Goal: Task Accomplishment & Management: Manage account settings

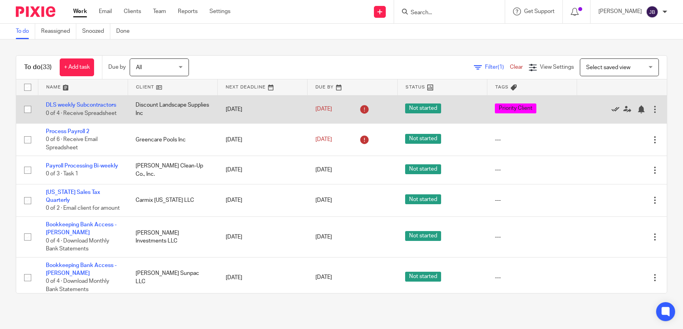
click at [612, 109] on icon at bounding box center [615, 109] width 8 height 8
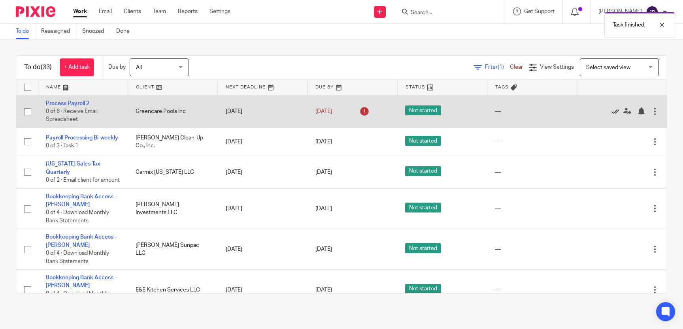
click at [615, 110] on icon at bounding box center [615, 111] width 8 height 8
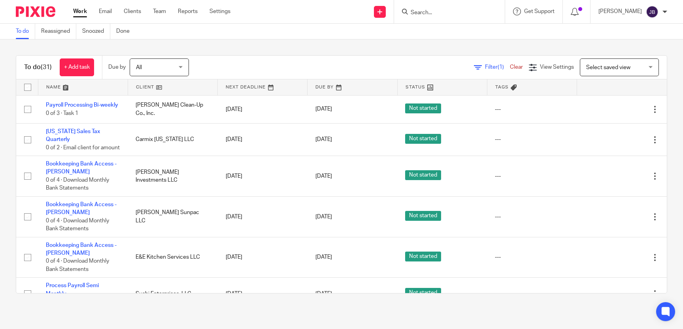
click at [427, 11] on input "Search" at bounding box center [445, 12] width 71 height 7
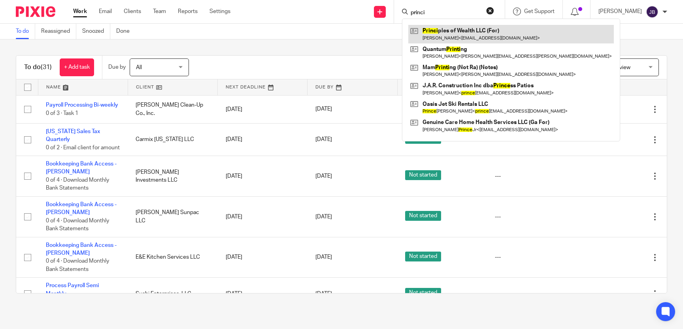
type input "princi"
click at [466, 40] on link at bounding box center [510, 34] width 205 height 18
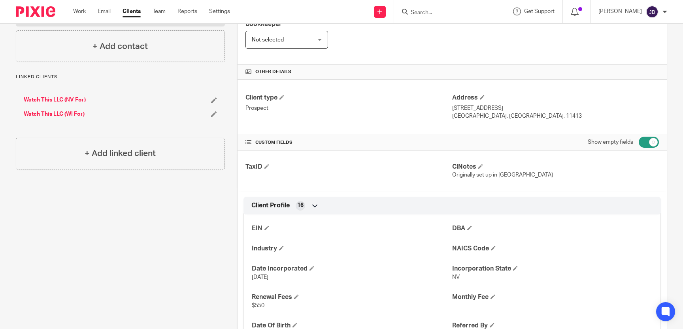
scroll to position [326, 0]
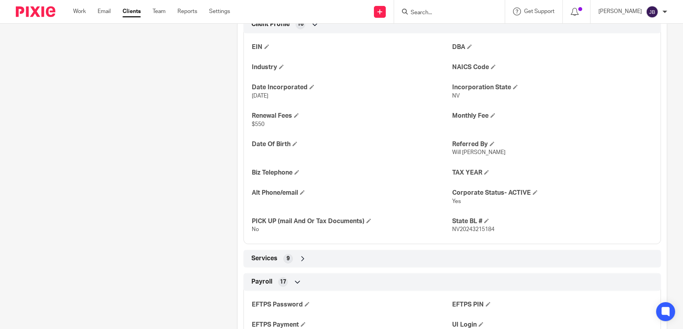
click at [365, 253] on div "Services 9" at bounding box center [451, 258] width 405 height 13
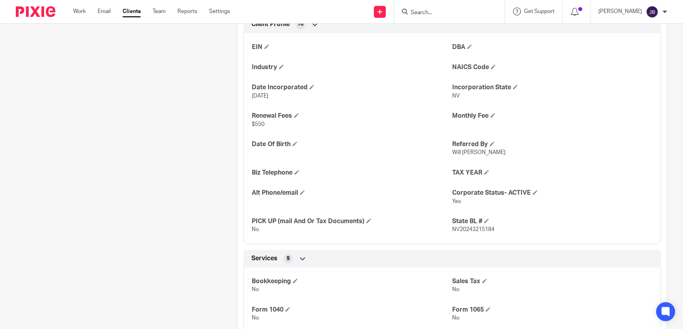
scroll to position [109, 0]
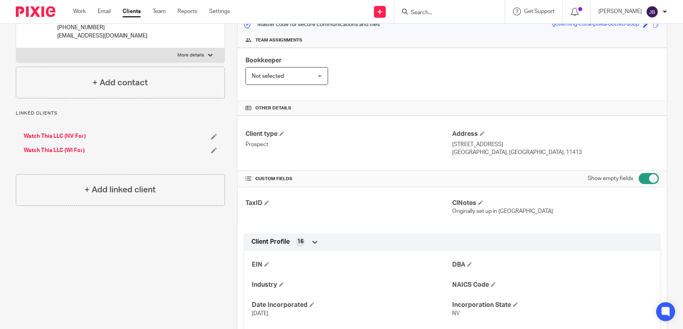
click at [81, 135] on link "Watch This LLC (NV For)" at bounding box center [55, 136] width 62 height 8
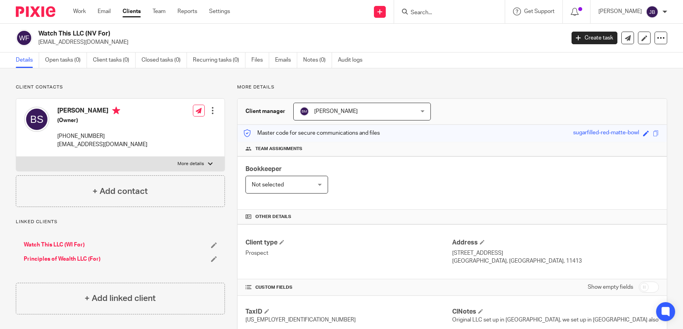
click at [185, 163] on p "More details" at bounding box center [190, 164] width 26 height 6
click at [16, 157] on input "More details" at bounding box center [16, 156] width 0 height 0
checkbox input "true"
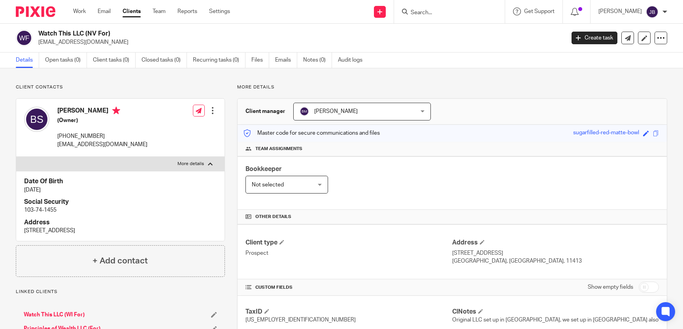
click at [432, 9] on input "Search" at bounding box center [445, 12] width 71 height 7
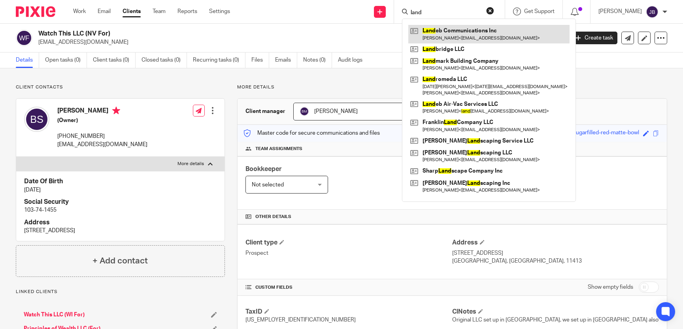
type input "land"
click at [473, 30] on link at bounding box center [488, 34] width 161 height 18
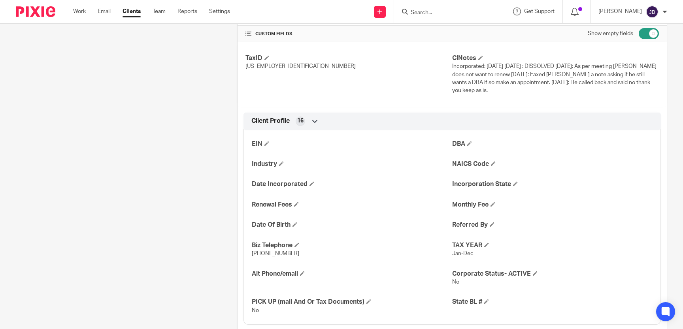
scroll to position [399, 0]
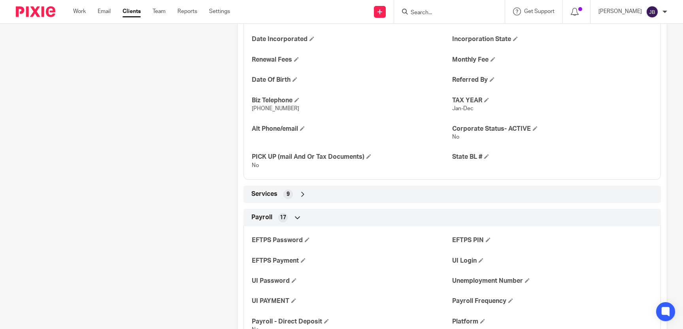
click at [496, 188] on div "Services 9" at bounding box center [451, 194] width 405 height 13
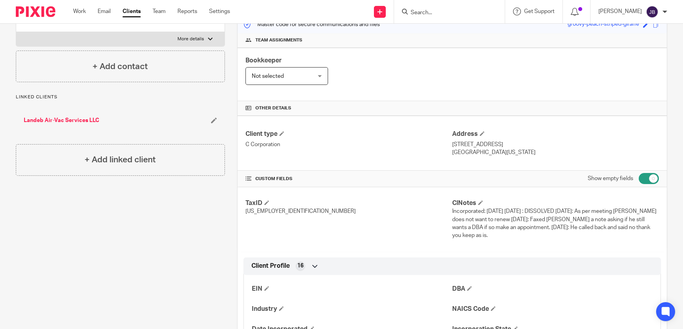
scroll to position [0, 0]
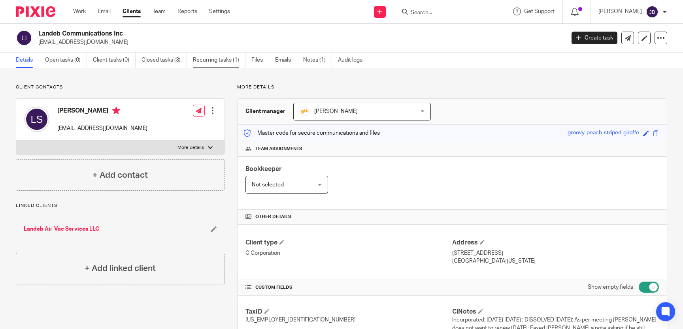
click at [229, 59] on link "Recurring tasks (1)" at bounding box center [219, 60] width 53 height 15
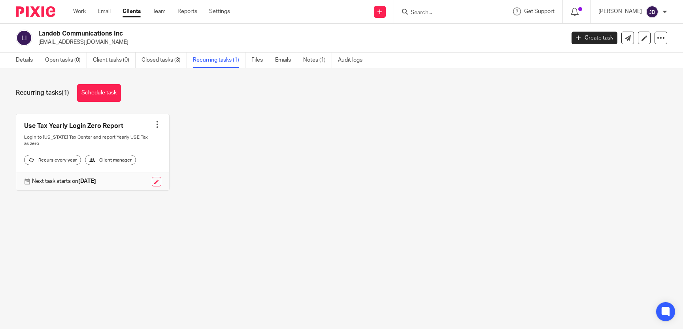
click at [429, 6] on div at bounding box center [449, 11] width 111 height 23
click at [24, 56] on link "Details" at bounding box center [27, 60] width 23 height 15
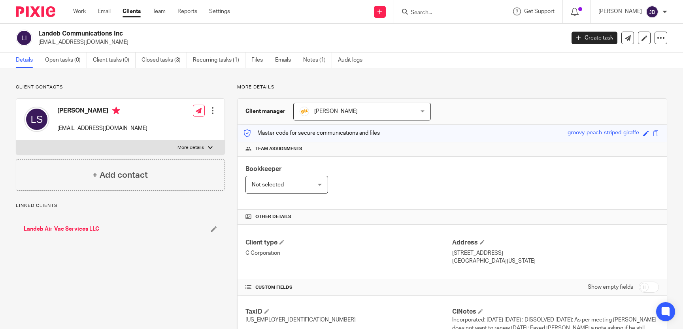
scroll to position [181, 0]
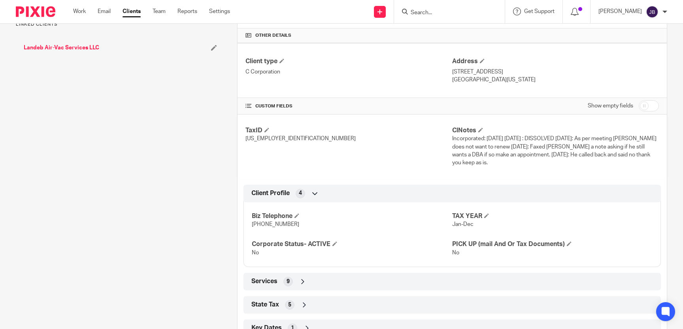
click at [354, 275] on div "Services 9" at bounding box center [451, 281] width 405 height 13
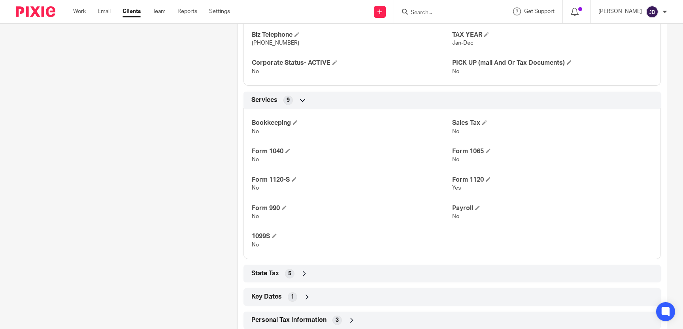
scroll to position [145, 0]
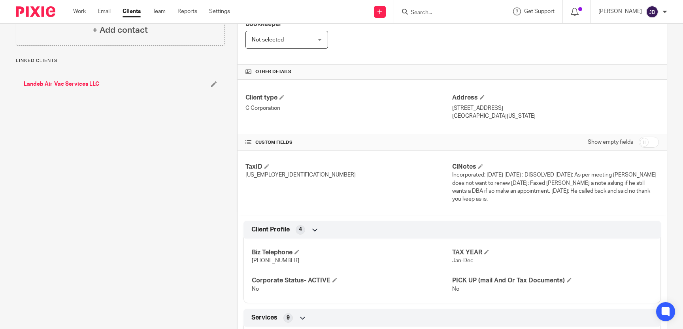
click at [77, 85] on link "Landeb Air-Vac Services LLC" at bounding box center [61, 84] width 75 height 8
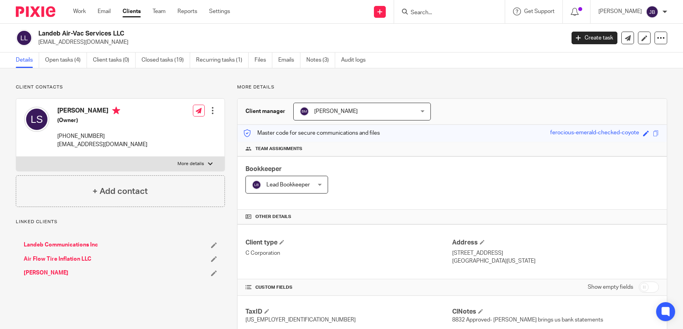
drag, startPoint x: 648, startPoint y: 283, endPoint x: 642, endPoint y: 284, distance: 5.7
click at [645, 283] on input "checkbox" at bounding box center [648, 287] width 20 height 11
checkbox input "true"
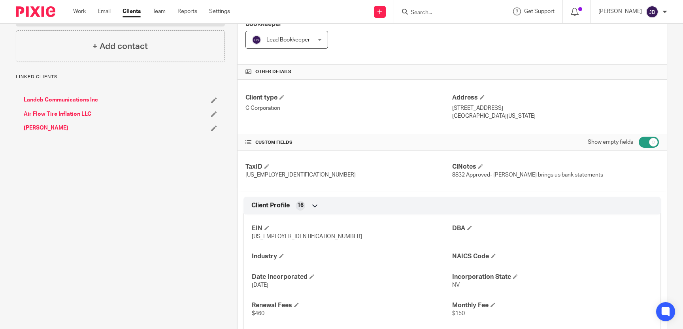
scroll to position [290, 0]
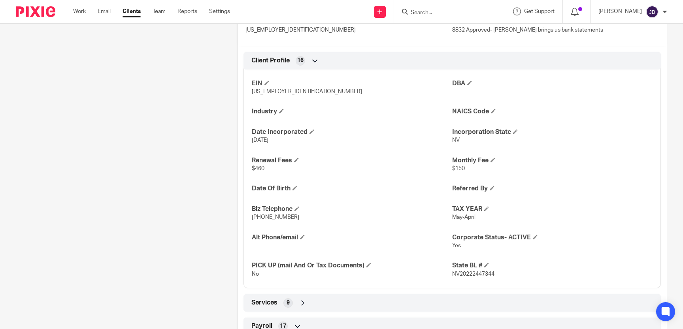
click at [619, 303] on div "Services 9" at bounding box center [451, 302] width 405 height 13
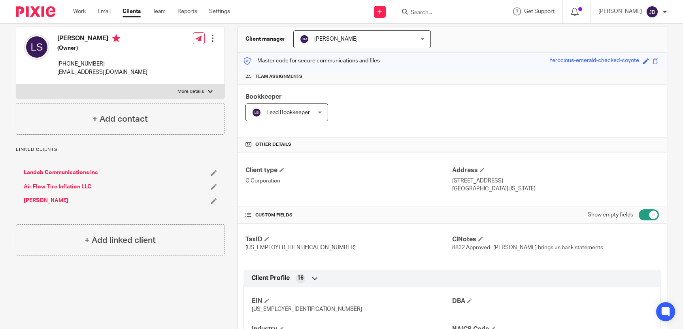
scroll to position [0, 0]
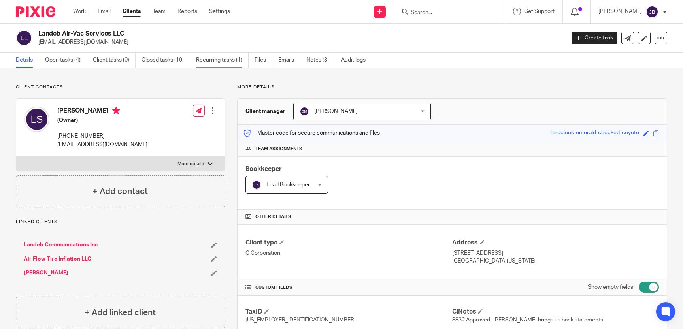
click at [223, 56] on link "Recurring tasks (1)" at bounding box center [222, 60] width 53 height 15
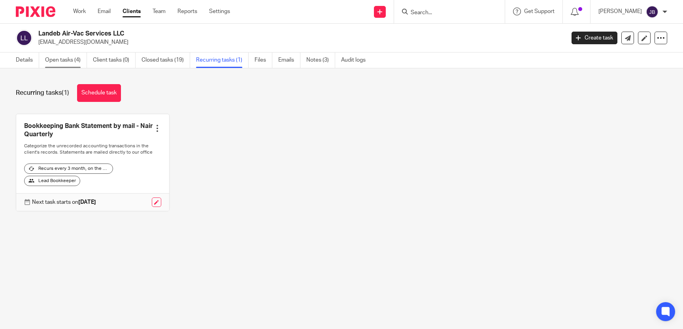
click at [72, 58] on link "Open tasks (4)" at bounding box center [66, 60] width 42 height 15
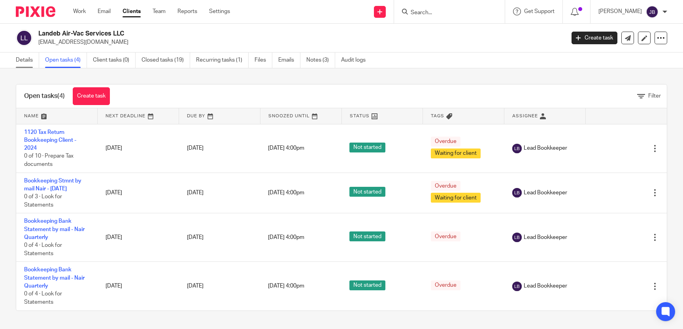
click at [27, 60] on link "Details" at bounding box center [27, 60] width 23 height 15
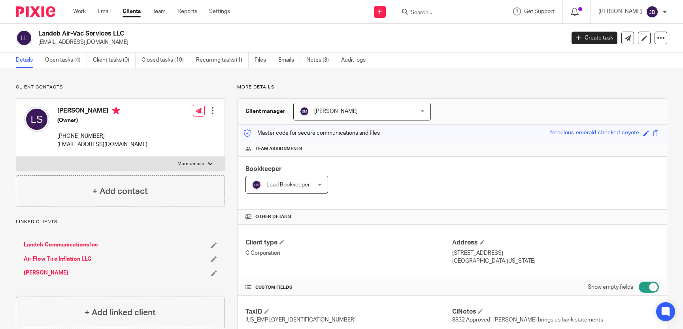
click at [434, 10] on input "Search" at bounding box center [445, 12] width 71 height 7
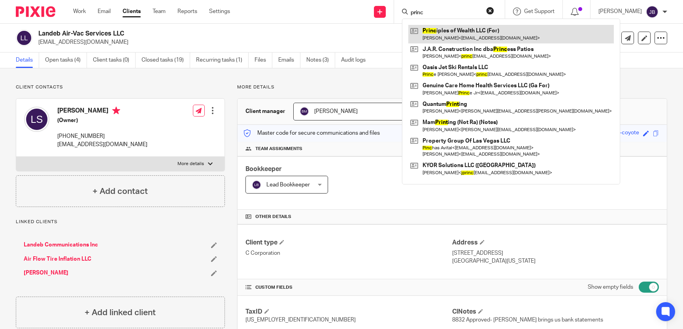
type input "princ"
click at [471, 38] on link at bounding box center [510, 34] width 205 height 18
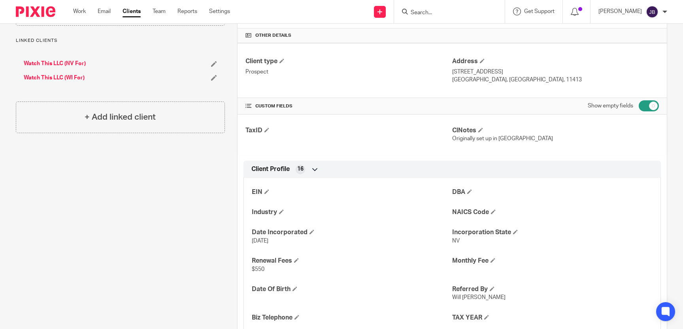
scroll to position [363, 0]
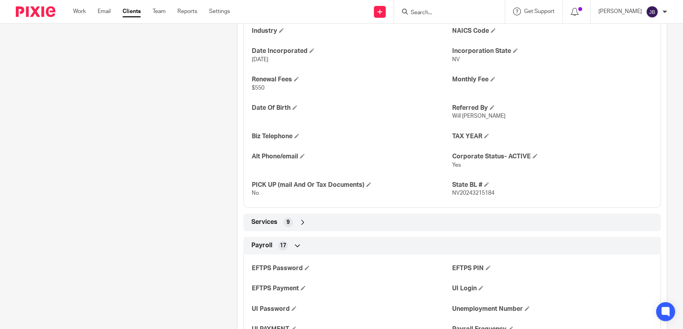
click at [310, 222] on div "Services 9" at bounding box center [451, 222] width 405 height 13
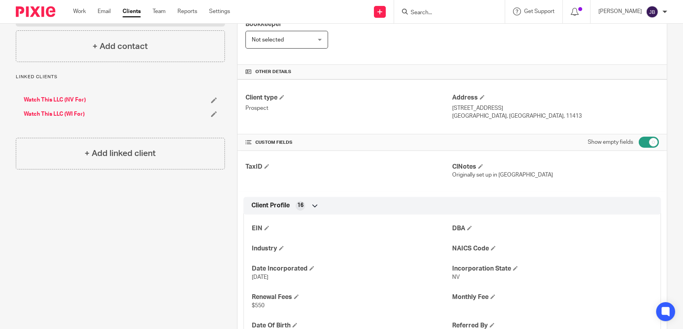
scroll to position [0, 0]
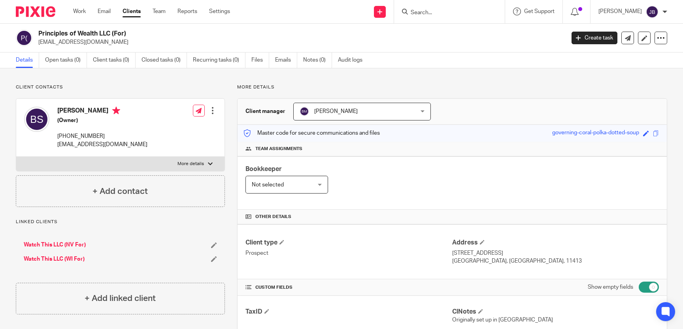
click at [39, 242] on link "Watch This LLC (NV For)" at bounding box center [55, 245] width 62 height 8
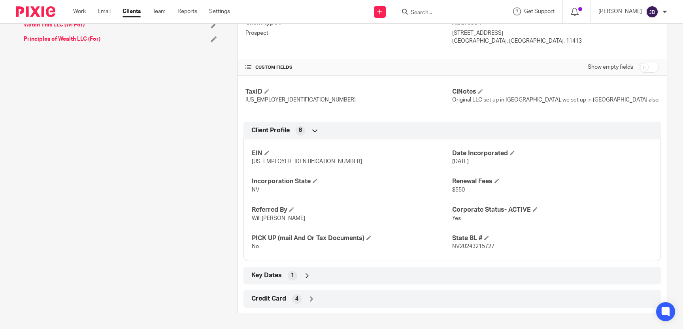
scroll to position [39, 0]
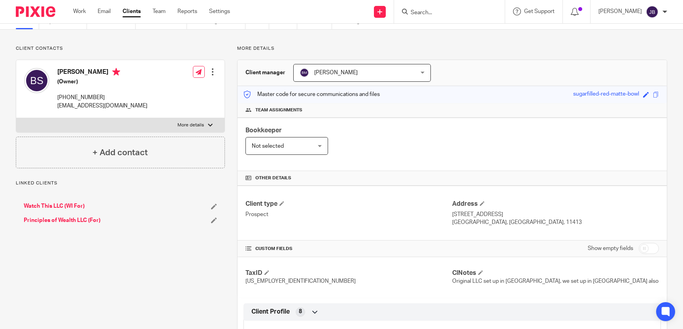
click at [52, 217] on link "Principles of Wealth LLC (For)" at bounding box center [62, 221] width 77 height 8
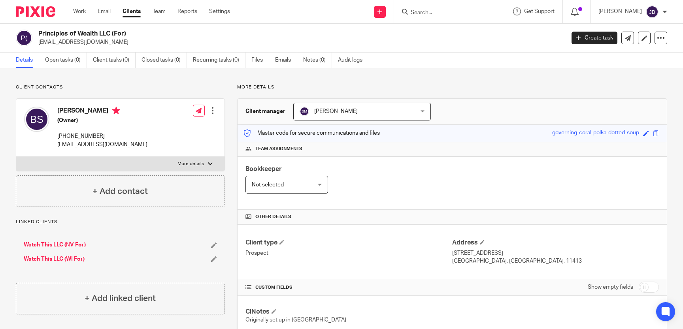
click at [472, 13] on input "Search" at bounding box center [445, 12] width 71 height 7
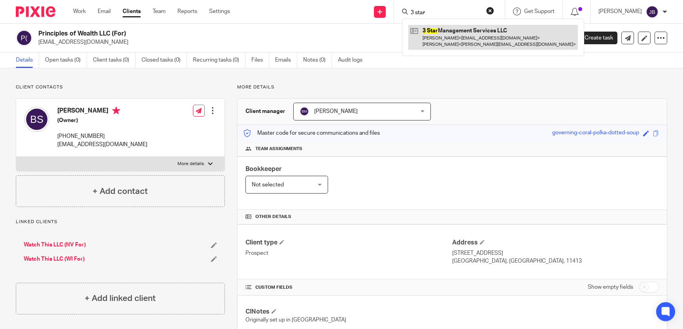
type input "3 star"
click at [497, 39] on link at bounding box center [492, 37] width 169 height 24
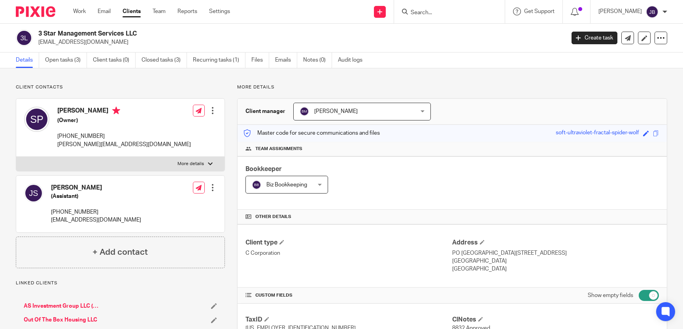
scroll to position [363, 0]
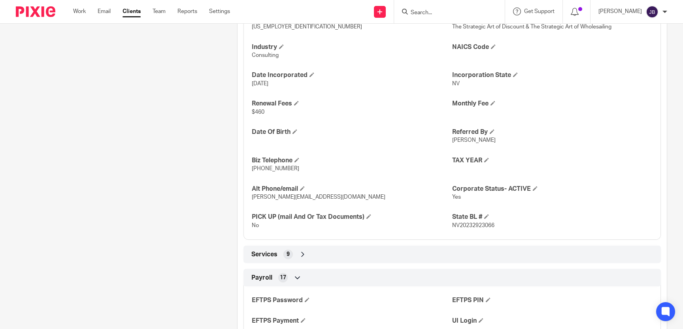
click at [448, 254] on div "Services 9" at bounding box center [451, 254] width 405 height 13
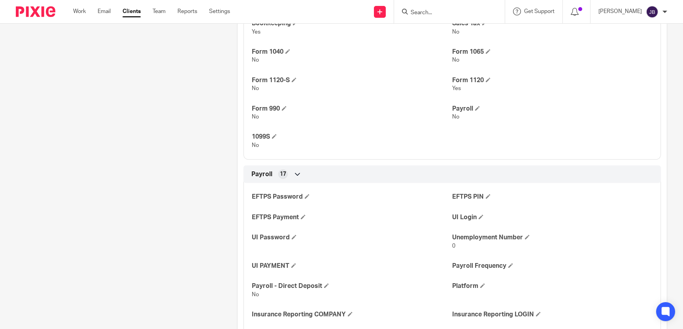
scroll to position [399, 0]
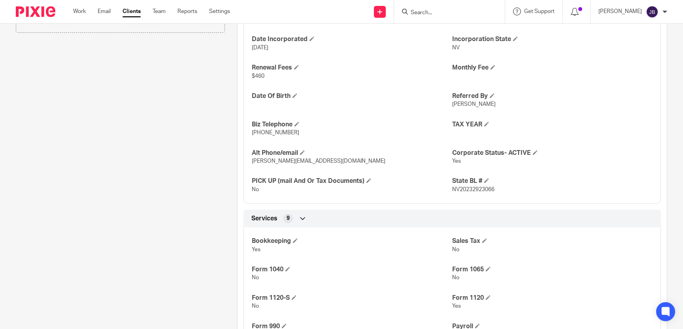
click at [457, 12] on input "Search" at bounding box center [445, 12] width 71 height 7
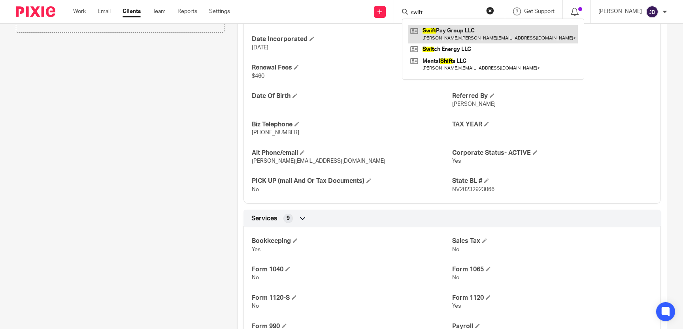
type input "swift"
click at [496, 37] on link at bounding box center [492, 34] width 169 height 18
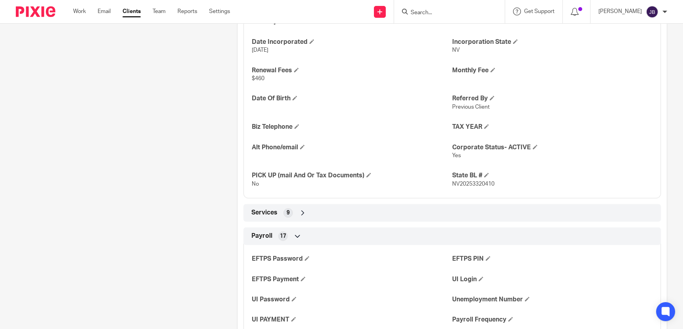
scroll to position [363, 0]
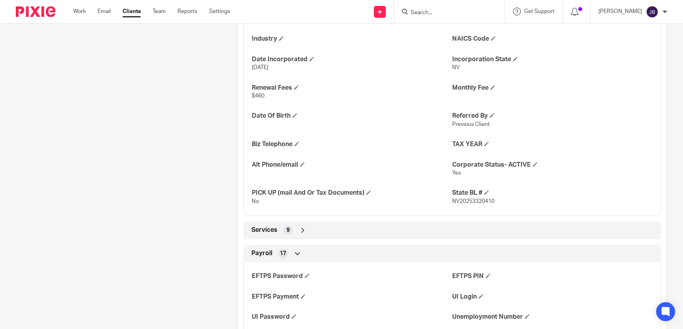
click at [324, 222] on div "Services 9" at bounding box center [451, 230] width 417 height 17
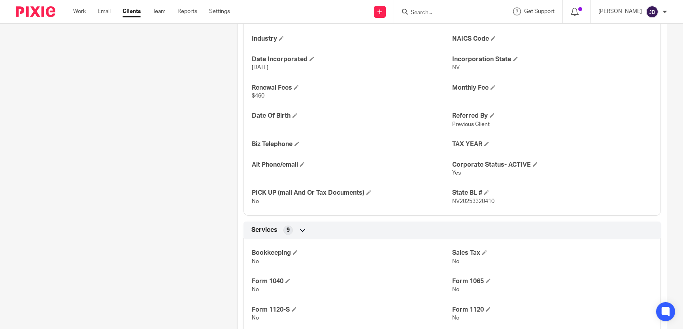
click at [321, 228] on div "Services 9" at bounding box center [451, 230] width 405 height 13
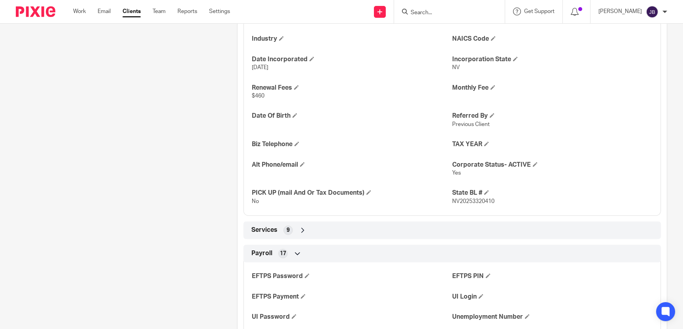
click at [321, 228] on div "Services 9" at bounding box center [451, 230] width 405 height 13
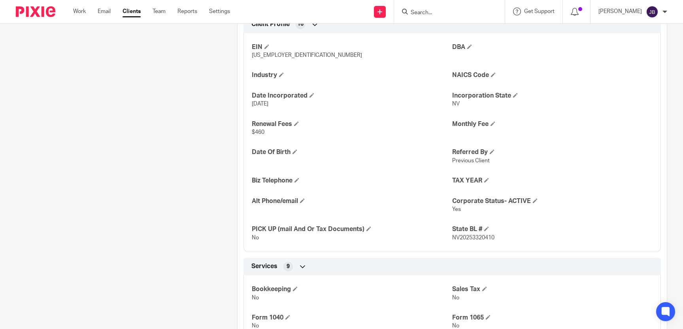
scroll to position [145, 0]
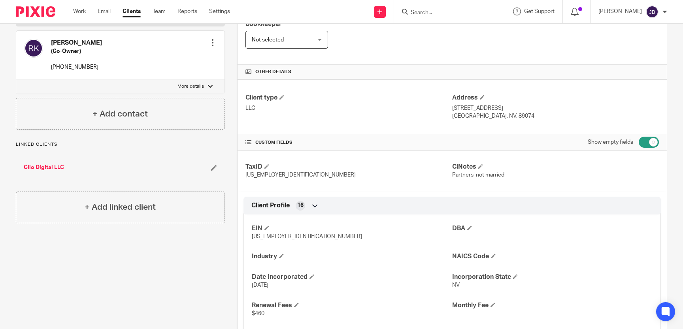
click at [50, 165] on link "Clio Digital LLC" at bounding box center [44, 168] width 40 height 8
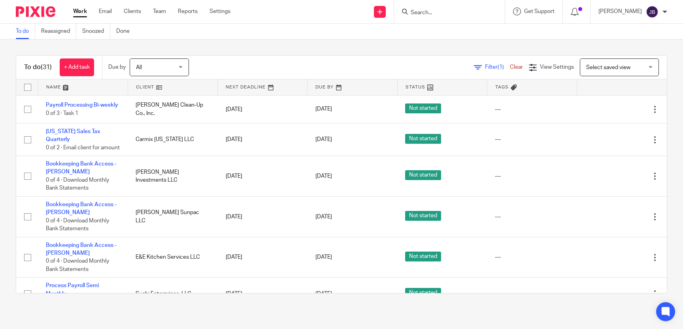
click at [425, 13] on input "Search" at bounding box center [445, 12] width 71 height 7
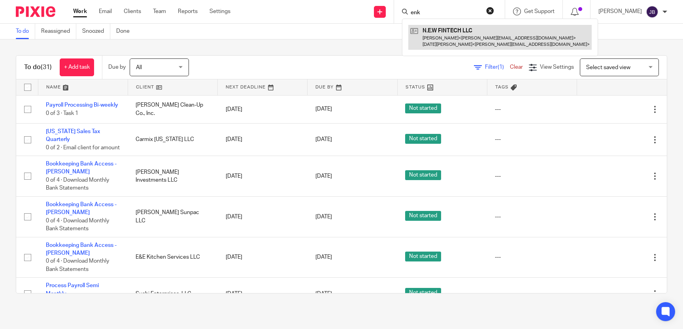
type input "enk"
click at [446, 34] on link at bounding box center [499, 37] width 183 height 24
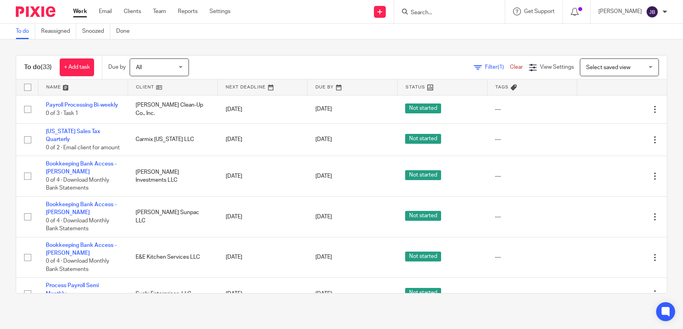
click at [442, 9] on input "Search" at bounding box center [445, 12] width 71 height 7
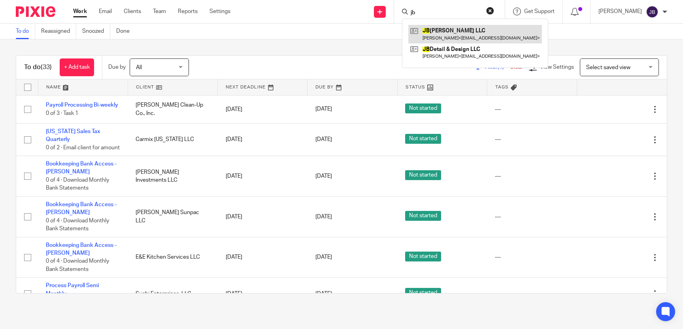
type input "jb"
click at [467, 38] on link at bounding box center [475, 34] width 134 height 18
click at [465, 32] on link at bounding box center [475, 34] width 134 height 18
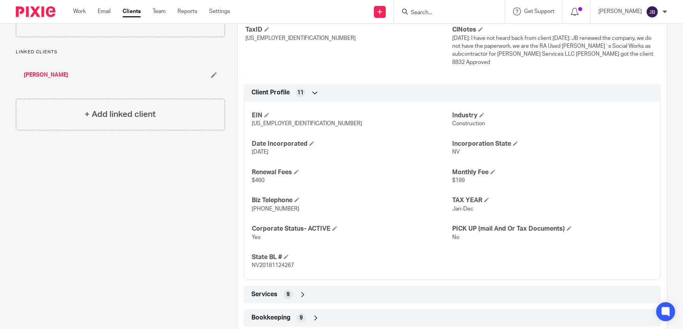
scroll to position [394, 0]
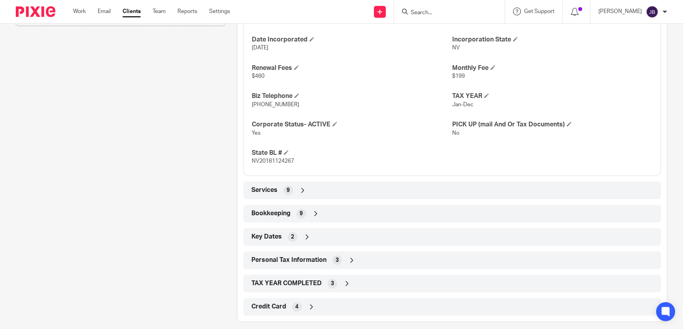
click at [397, 184] on div "Services 9" at bounding box center [451, 190] width 405 height 13
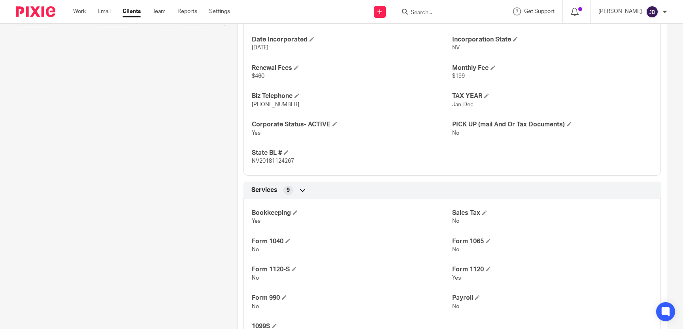
scroll to position [544, 0]
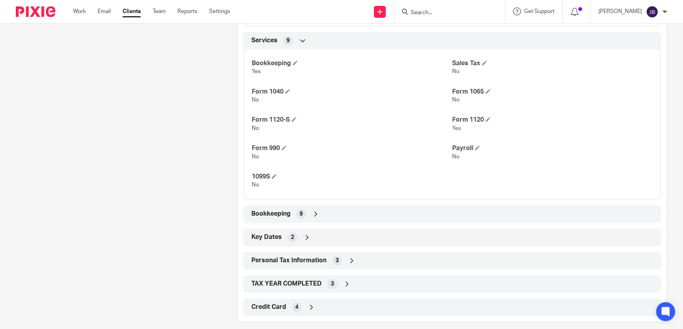
click at [397, 210] on div "Bookkeeping 9" at bounding box center [451, 213] width 405 height 13
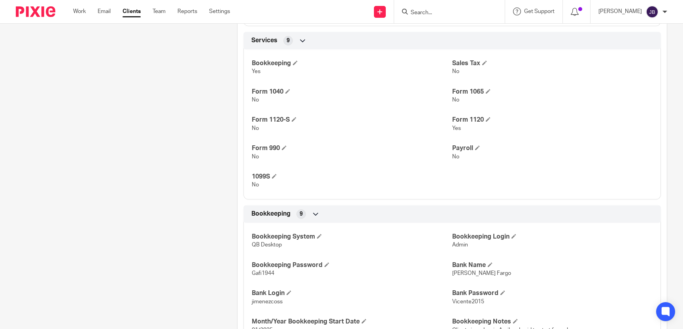
scroll to position [694, 0]
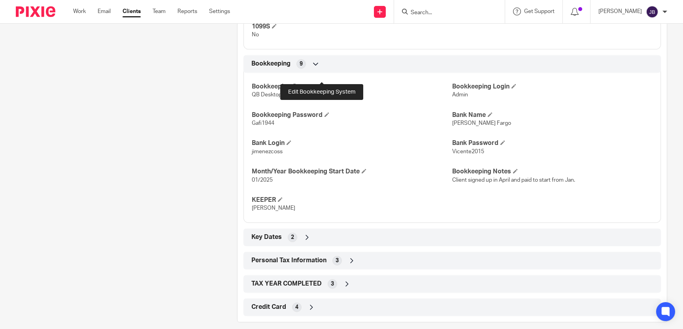
click at [321, 84] on span at bounding box center [319, 86] width 5 height 5
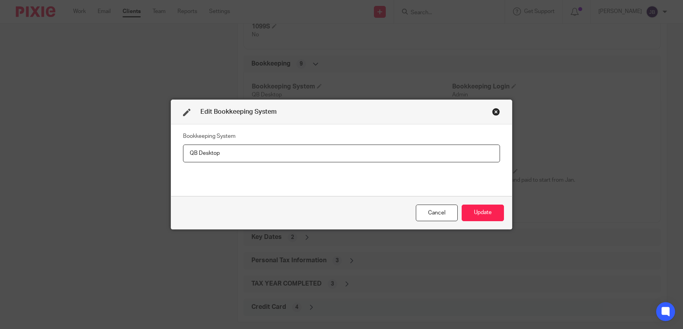
drag, startPoint x: 253, startPoint y: 152, endPoint x: -473, endPoint y: 205, distance: 727.7
click at [183, 162] on input "QB Desktop" at bounding box center [341, 154] width 317 height 18
type input "QBO"
click at [473, 213] on button "Update" at bounding box center [482, 213] width 42 height 17
